Goal: Information Seeking & Learning: Learn about a topic

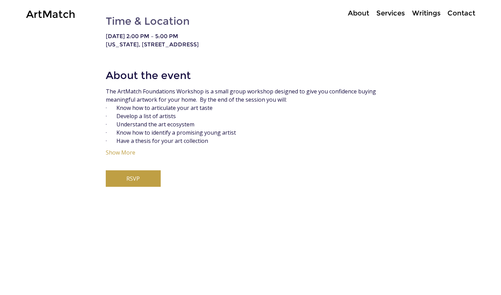
scroll to position [354, 0]
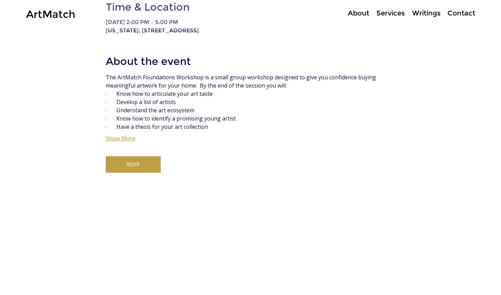
click at [114, 142] on button "Show More" at bounding box center [121, 138] width 30 height 7
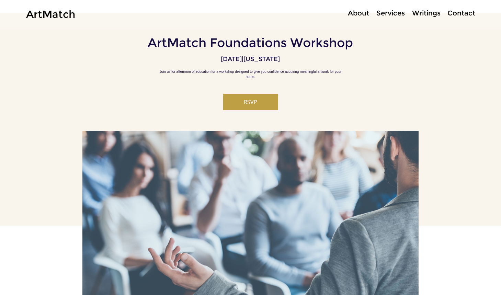
scroll to position [16, 0]
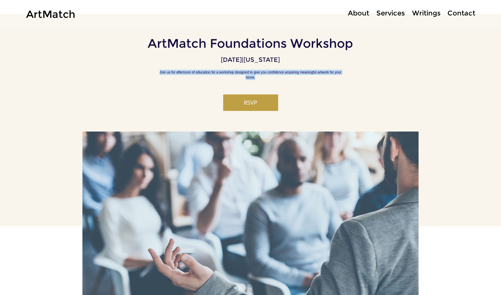
drag, startPoint x: 323, startPoint y: 81, endPoint x: 155, endPoint y: 75, distance: 168.1
click at [155, 75] on p "Join us for afternoon of education for a workshop designed to give you confiden…" at bounding box center [251, 75] width 192 height 10
copy p "Join us for afternoon of education for a workshop designed to give you confiden…"
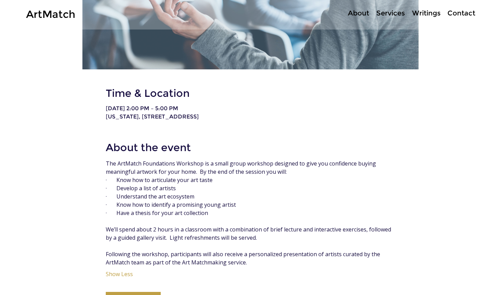
scroll to position [299, 0]
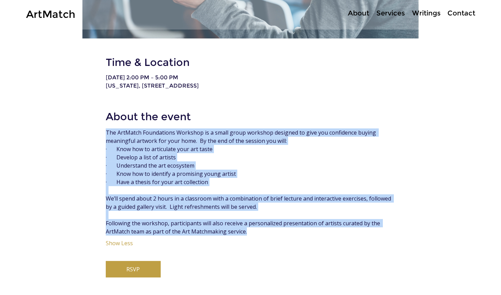
drag, startPoint x: 250, startPoint y: 240, endPoint x: 84, endPoint y: 139, distance: 195.0
click at [84, 139] on div "Time & Location [DATE] 2:00 PM – 5:00 PM [US_STATE], [STREET_ADDRESS] About the…" at bounding box center [250, 167] width 336 height 222
copy div "The ArtMatch Foundations Workshop is a small group workshop designed to give yo…"
drag, startPoint x: 136, startPoint y: 91, endPoint x: 263, endPoint y: 89, distance: 127.5
click at [263, 89] on p "[US_STATE], [STREET_ADDRESS]" at bounding box center [251, 85] width 290 height 7
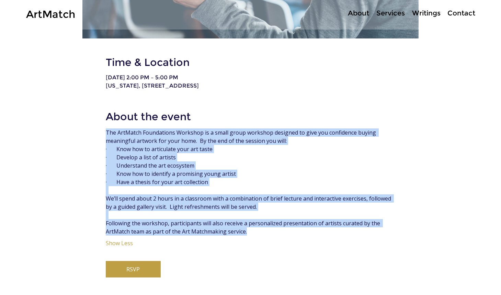
copy p "[STREET_ADDRESS]"
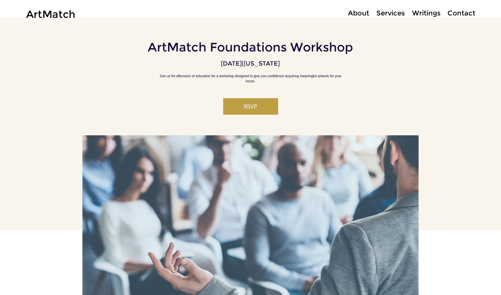
scroll to position [0, 0]
